Goal: Entertainment & Leisure: Consume media (video, audio)

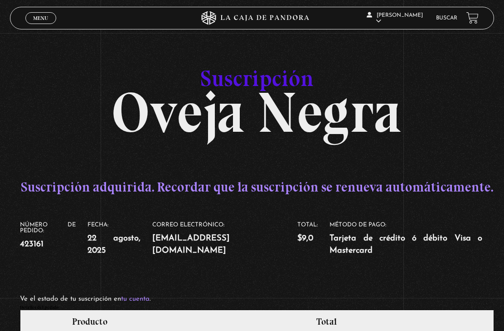
click at [440, 21] on link "Buscar" at bounding box center [446, 17] width 21 height 5
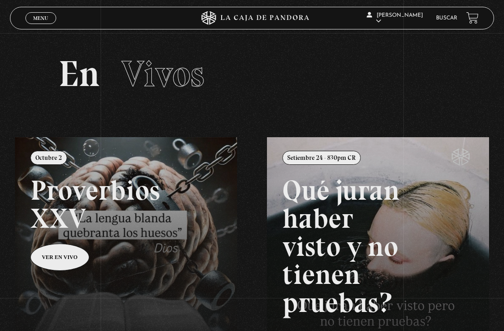
click at [42, 21] on span "Menu" at bounding box center [40, 17] width 15 height 5
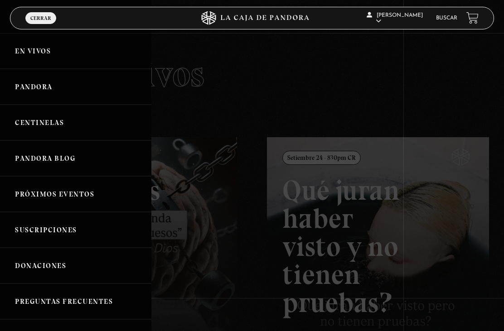
click at [19, 98] on link "Pandora" at bounding box center [75, 87] width 151 height 36
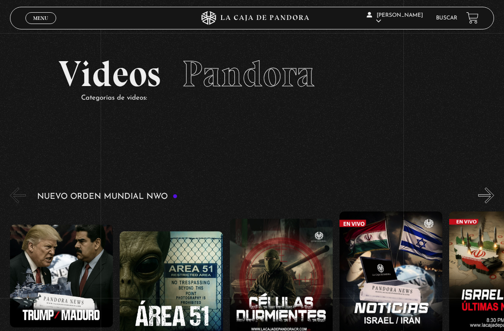
click at [36, 22] on link "Menu Cerrar" at bounding box center [40, 18] width 31 height 12
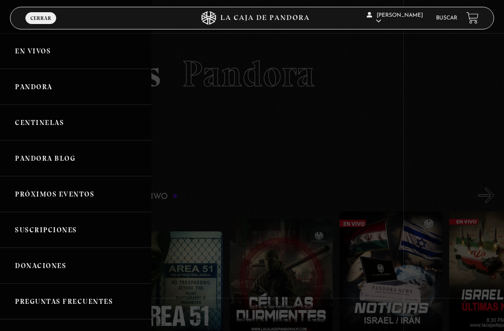
click at [22, 61] on link "En vivos" at bounding box center [75, 51] width 151 height 36
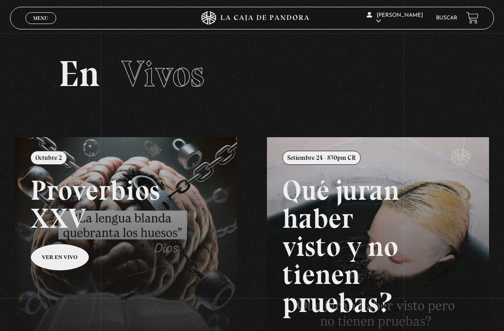
click at [153, 69] on span "Vivos" at bounding box center [163, 74] width 83 height 44
